Goal: Find specific page/section: Find specific page/section

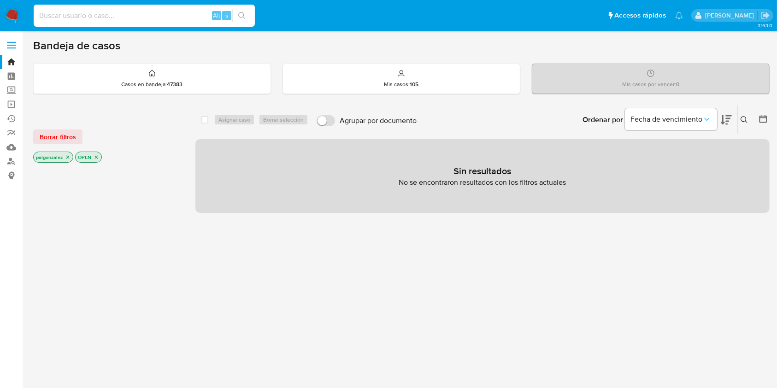
click at [181, 15] on input at bounding box center [144, 16] width 221 height 12
paste input "1075032047"
type input "1075032047"
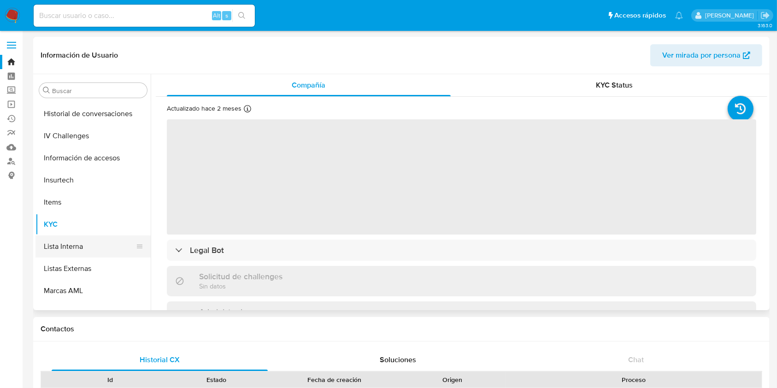
scroll to position [456, 0]
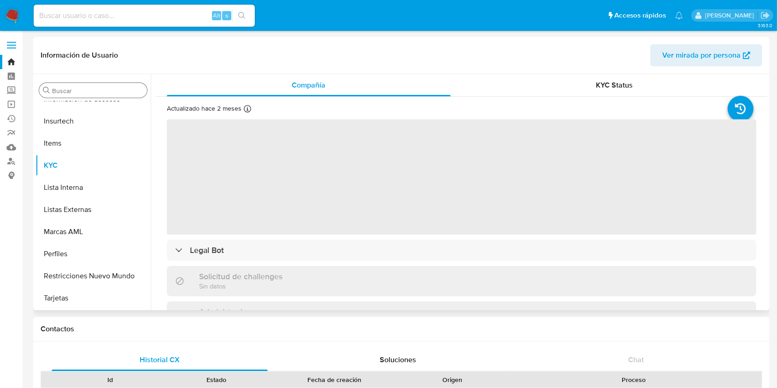
select select "10"
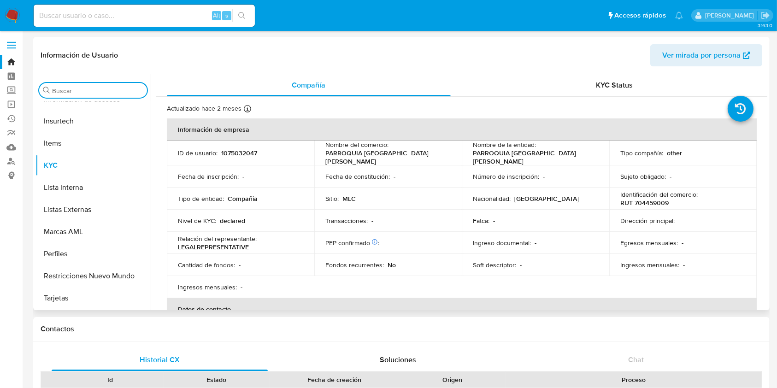
click at [104, 90] on input "Buscar" at bounding box center [97, 91] width 91 height 8
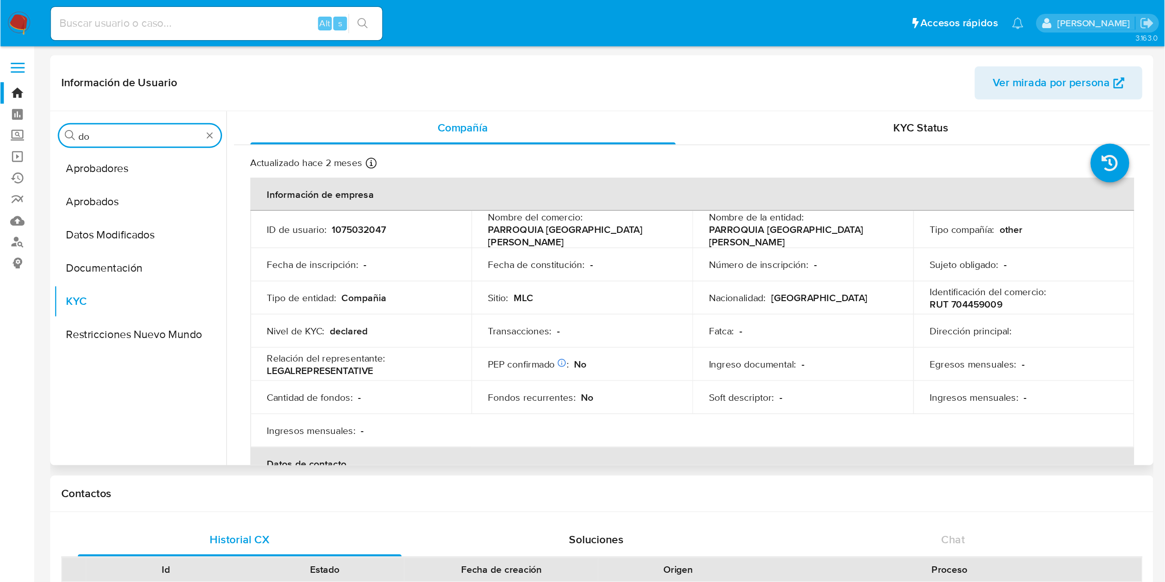
scroll to position [0, 0]
type input "do"
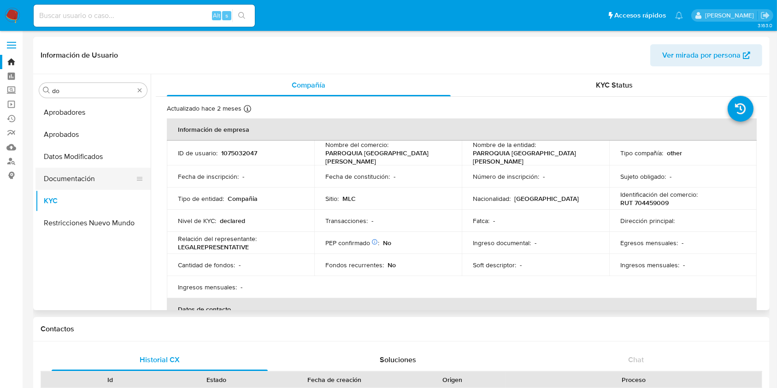
click at [110, 183] on button "Documentación" at bounding box center [89, 179] width 108 height 22
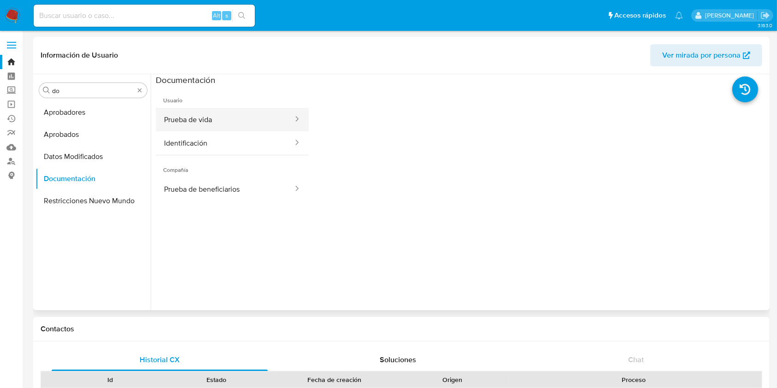
click at [209, 127] on button "Prueba de vida" at bounding box center [225, 119] width 138 height 23
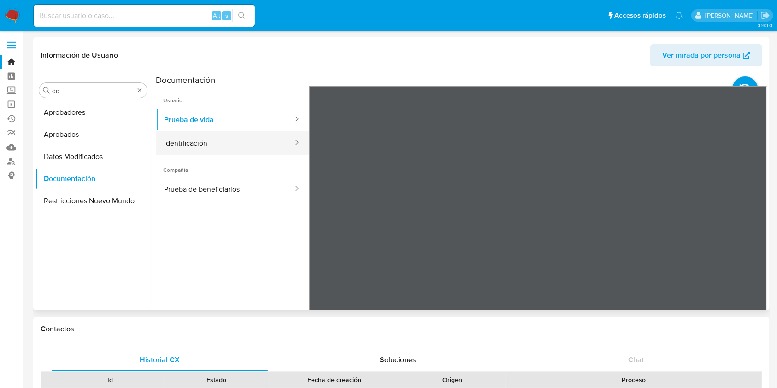
click at [234, 147] on button "Identificación" at bounding box center [225, 142] width 138 height 23
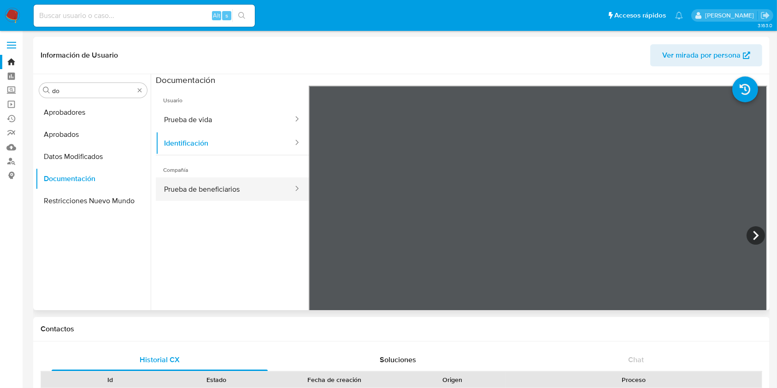
click at [228, 189] on button "Prueba de beneficiarios" at bounding box center [225, 188] width 138 height 23
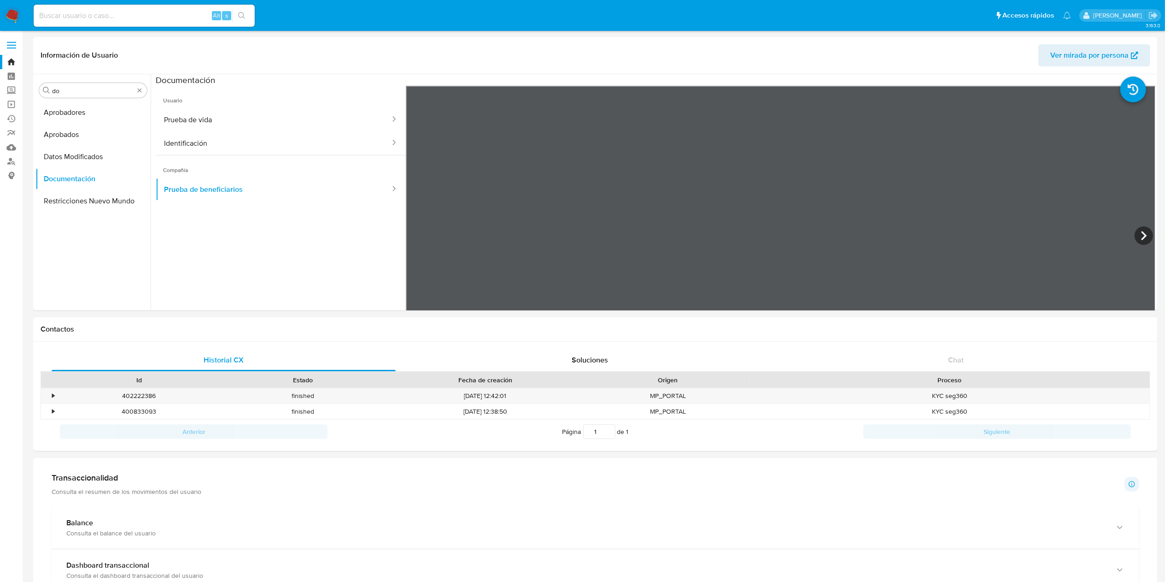
click at [156, 22] on div "Alt s" at bounding box center [144, 16] width 221 height 22
click at [141, 5] on div "Alt s" at bounding box center [144, 16] width 221 height 22
click at [135, 18] on input at bounding box center [144, 16] width 221 height 12
paste input "1075032047"
type input "1075032047"
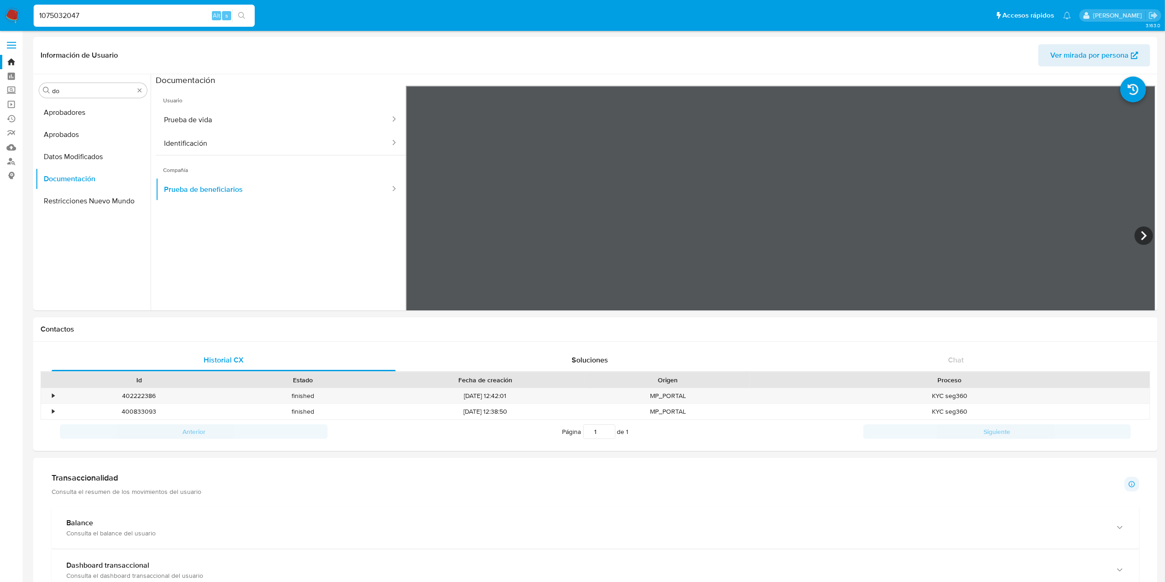
click at [14, 15] on img at bounding box center [13, 16] width 16 height 16
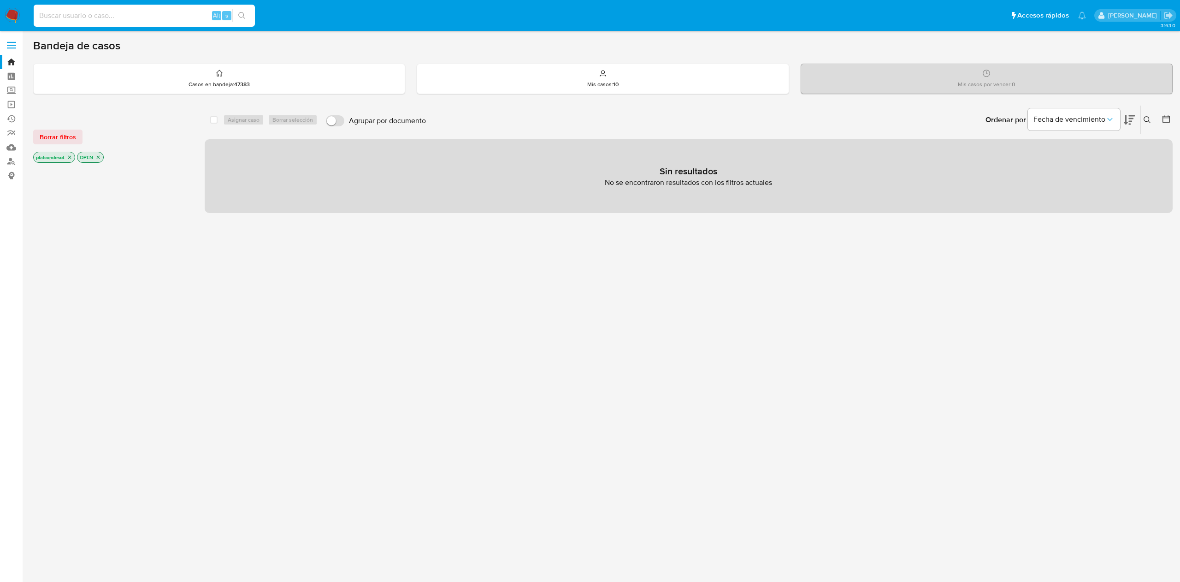
click at [102, 13] on input at bounding box center [144, 16] width 221 height 12
paste input "1075032047"
type input "1075032047"
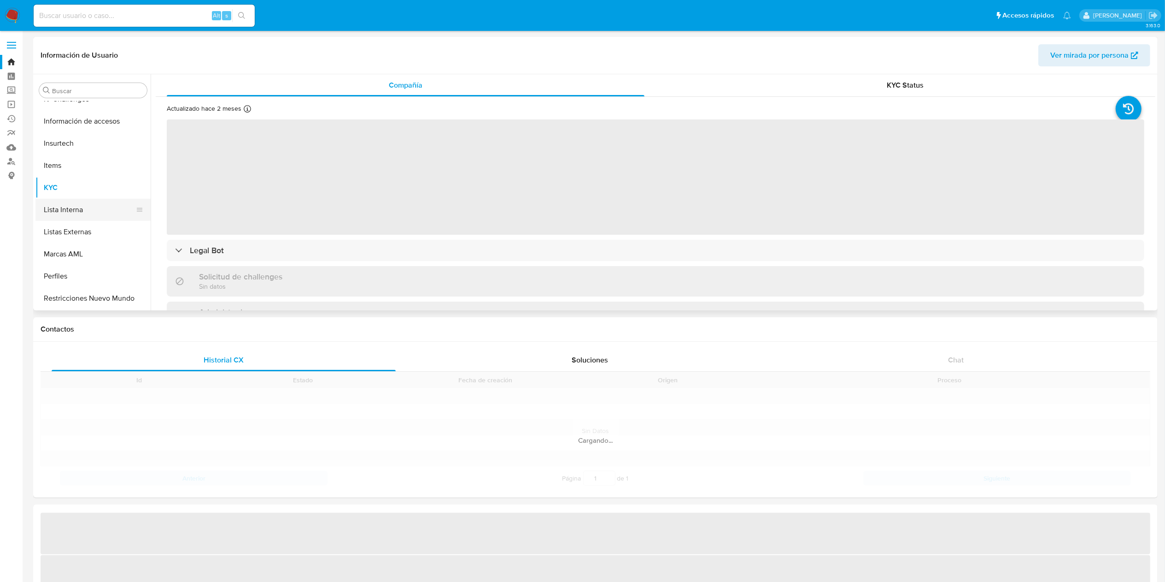
scroll to position [455, 0]
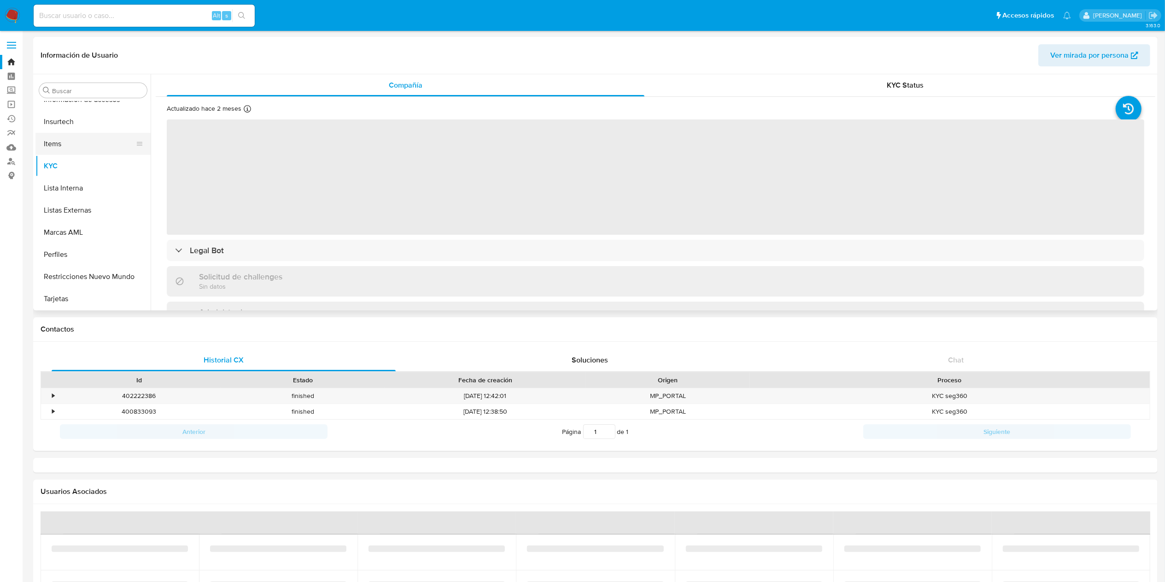
select select "10"
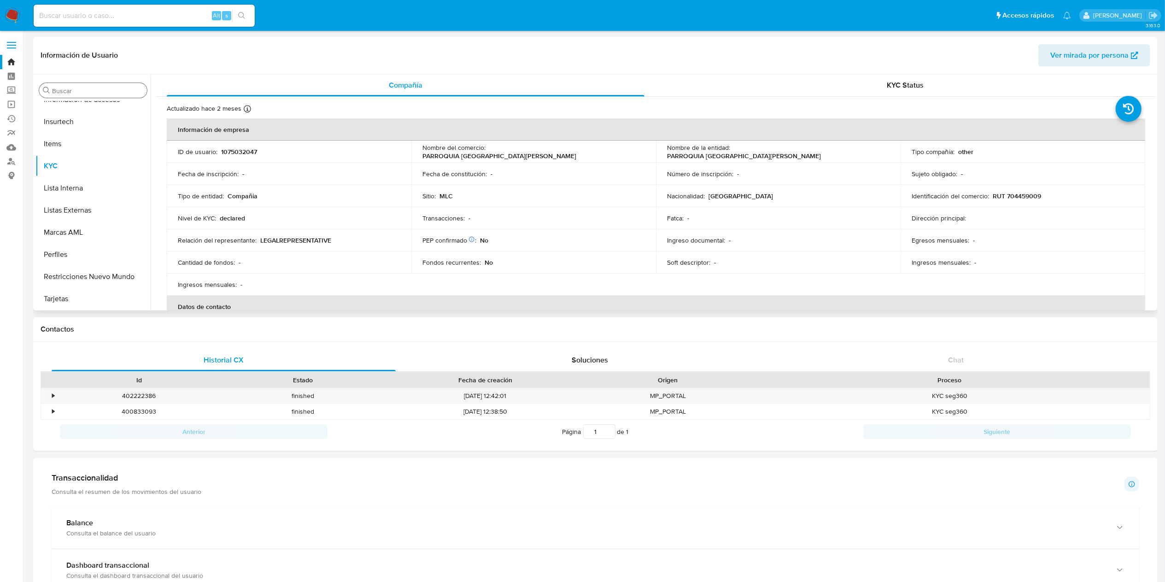
click at [95, 86] on div "Buscar" at bounding box center [93, 90] width 108 height 15
click at [101, 92] on input "Buscar" at bounding box center [97, 91] width 91 height 8
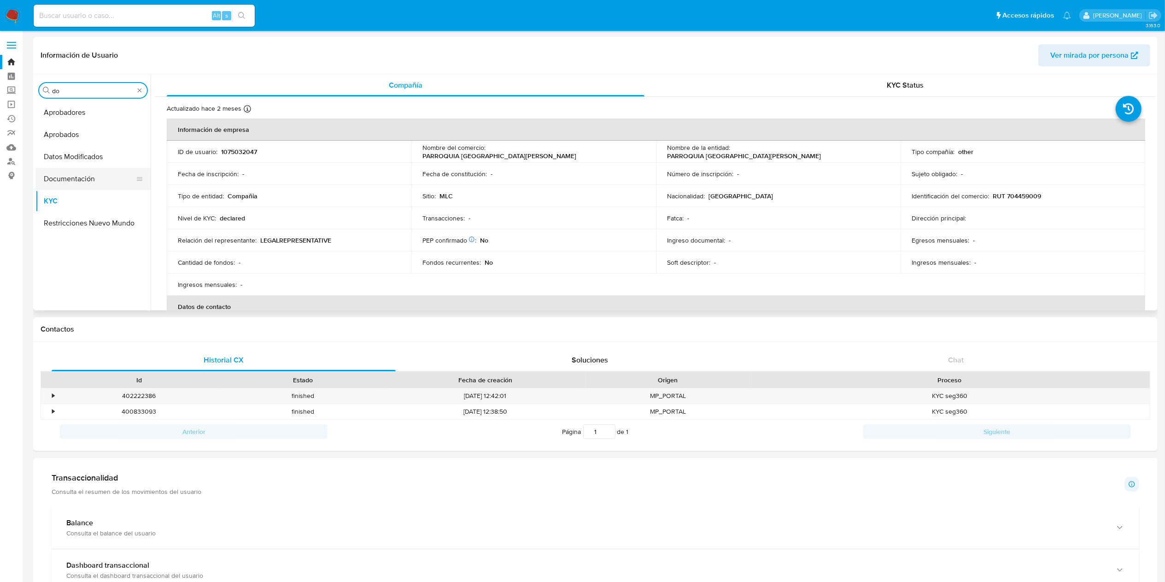
type input "do"
click at [104, 179] on button "Documentación" at bounding box center [89, 179] width 108 height 22
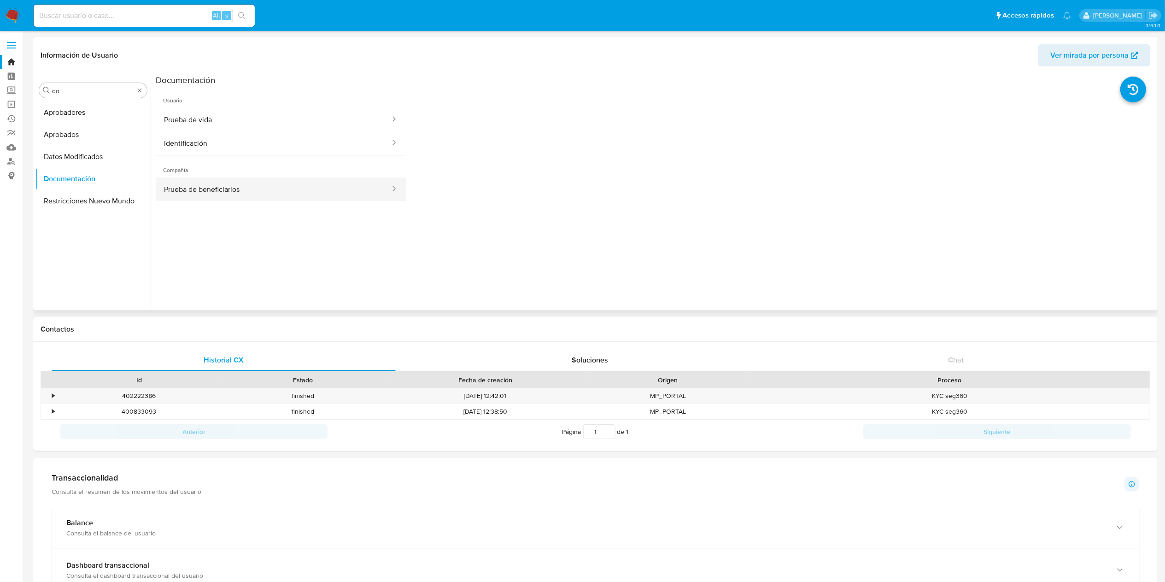
click at [277, 189] on button "Prueba de beneficiarios" at bounding box center [273, 188] width 235 height 23
